Goal: Task Accomplishment & Management: Manage account settings

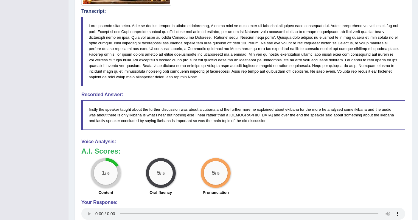
scroll to position [214, 0]
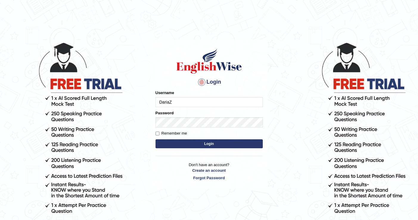
type input "DariaZ"
